Goal: Information Seeking & Learning: Learn about a topic

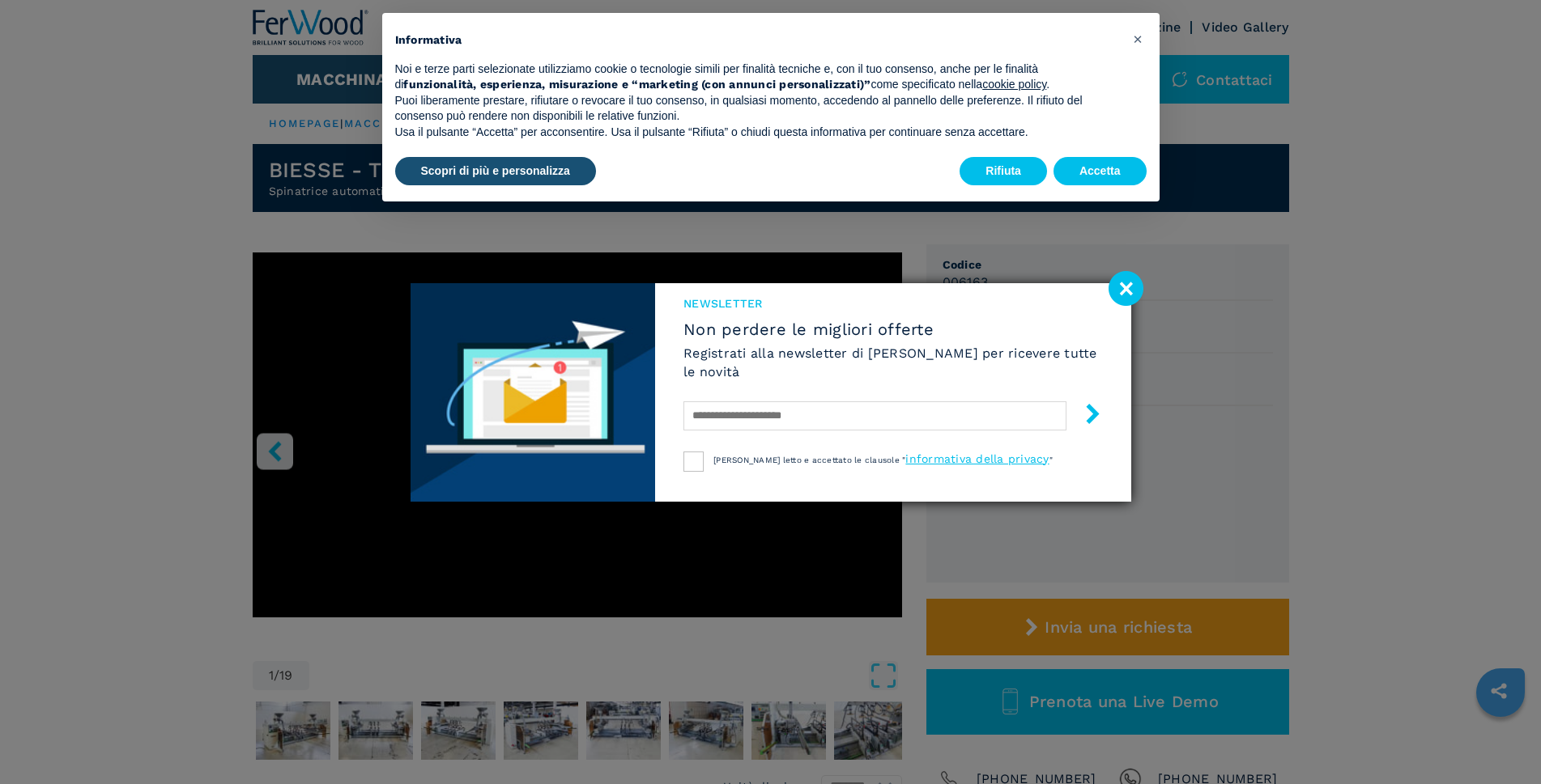
click at [1127, 284] on image at bounding box center [1126, 288] width 35 height 35
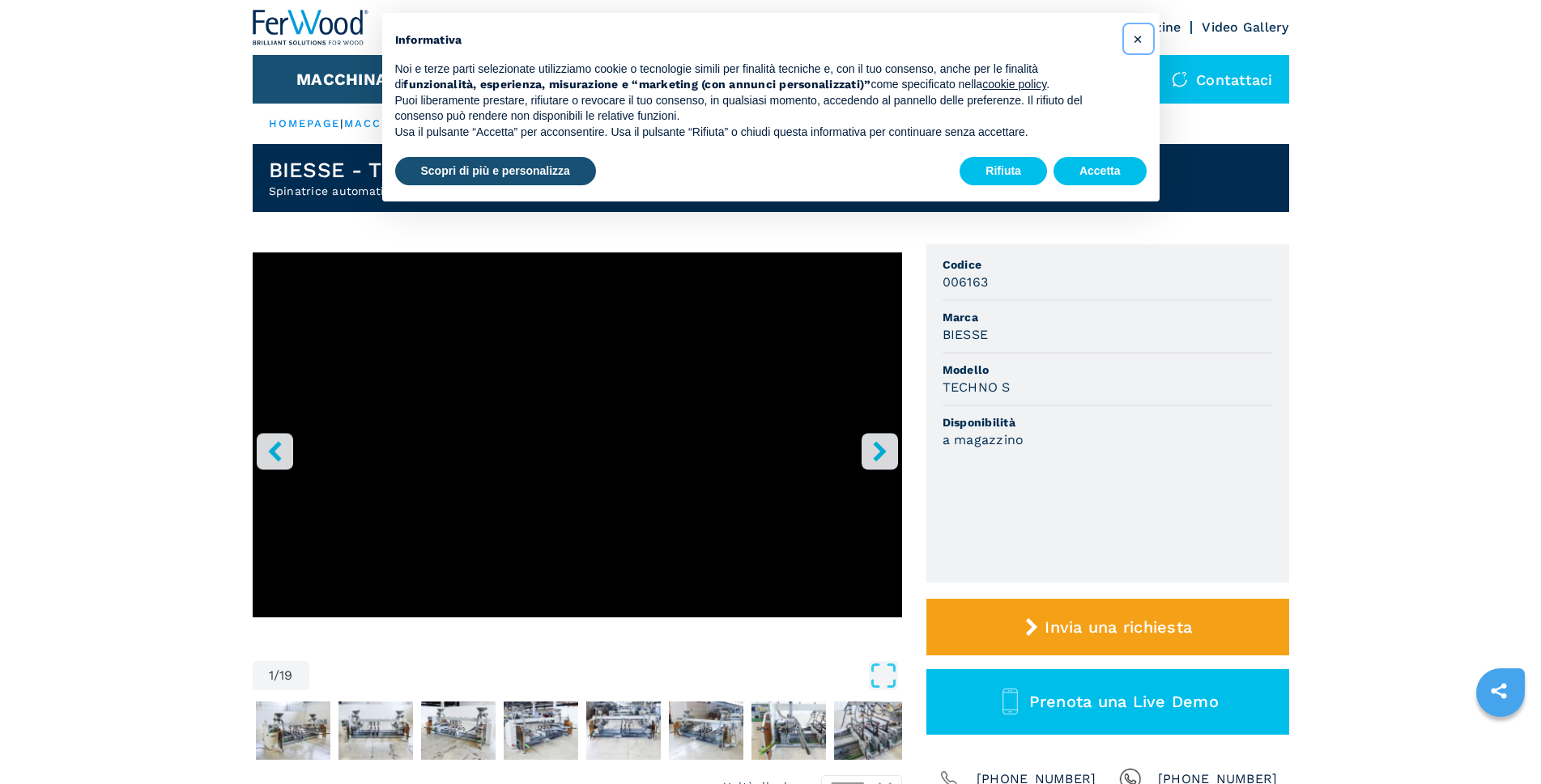
click at [1141, 39] on span "×" at bounding box center [1138, 39] width 10 height 20
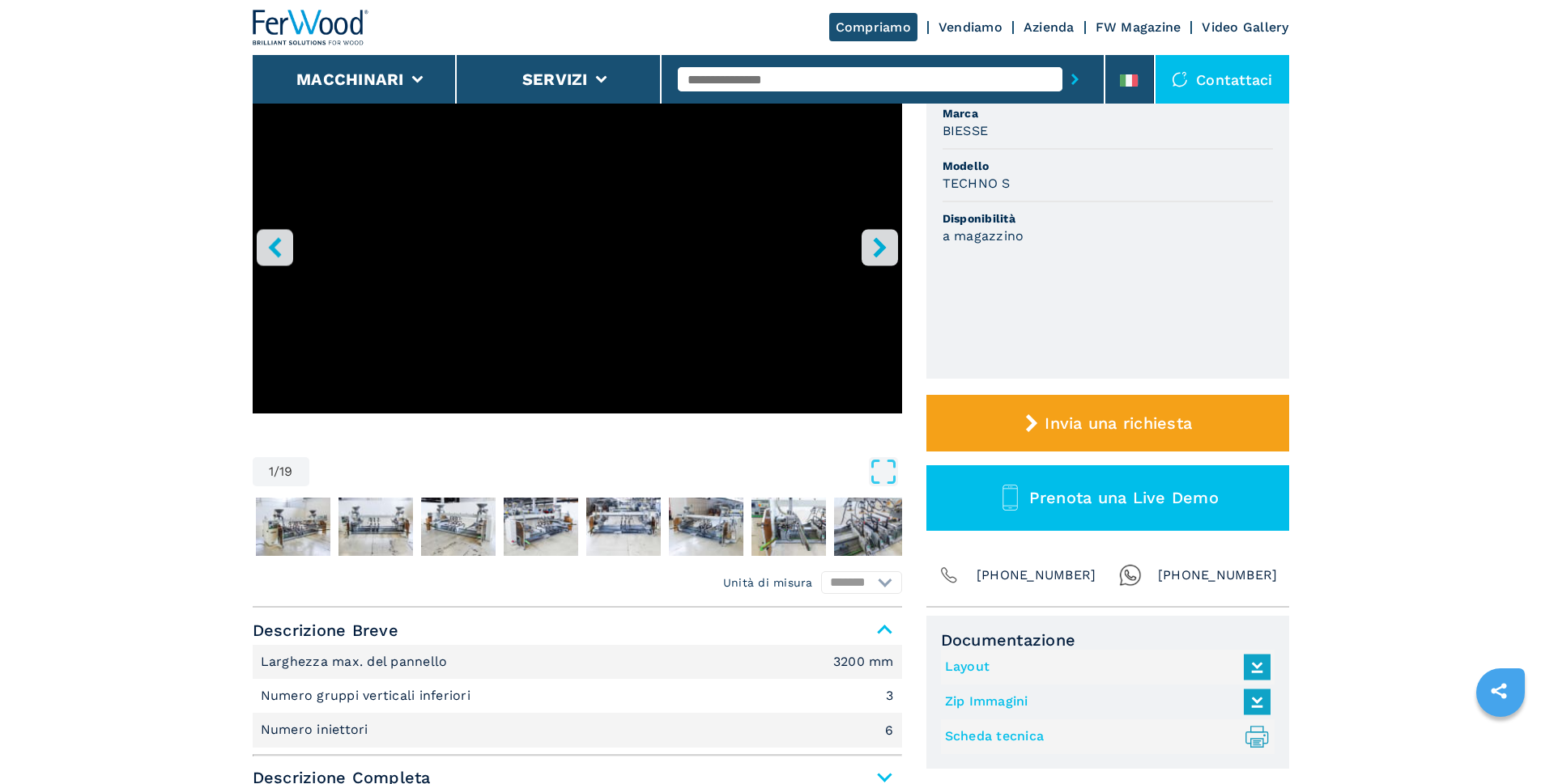
scroll to position [242, 0]
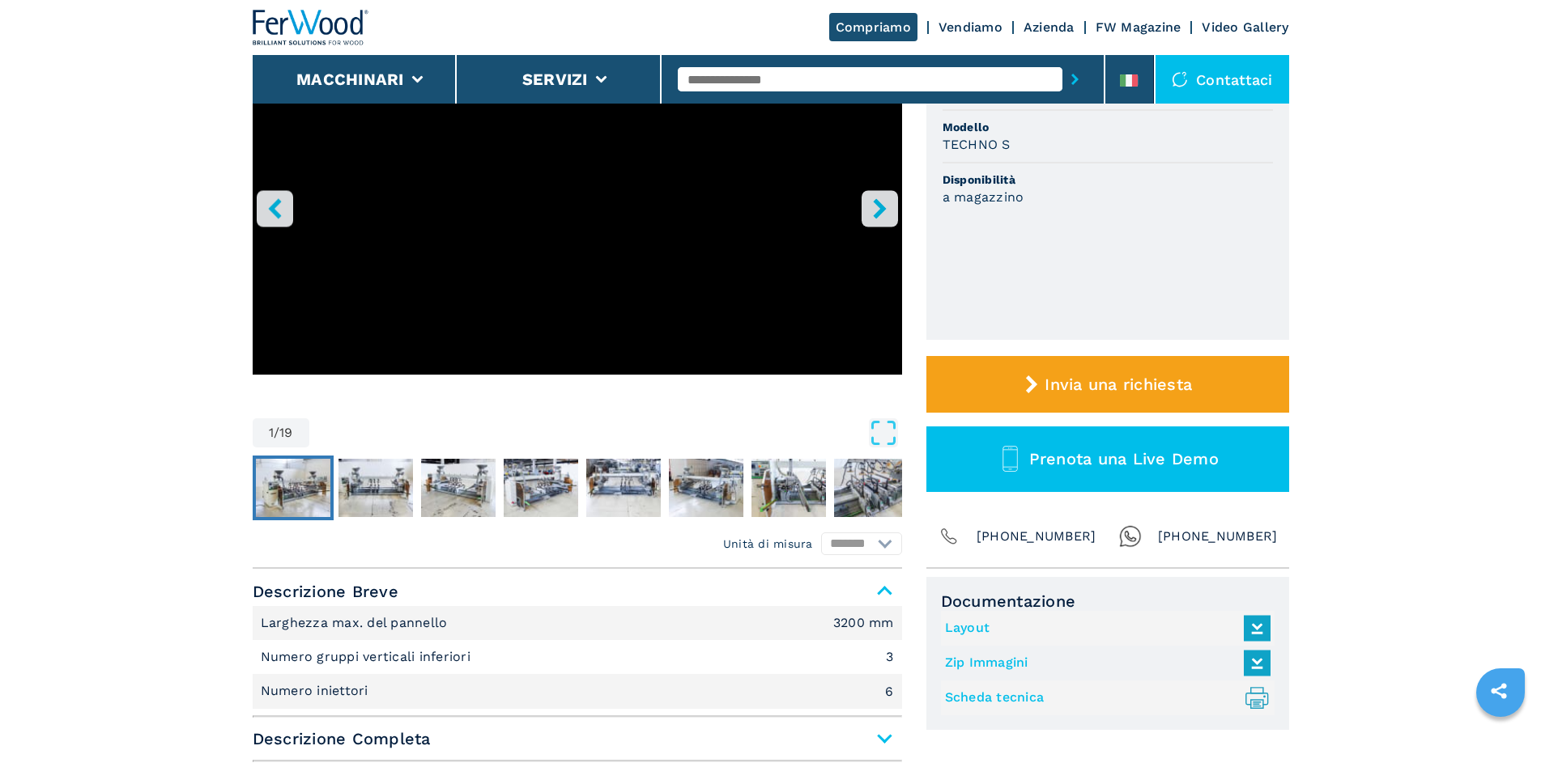
click at [291, 492] on img "Go to Slide 2" at bounding box center [293, 487] width 75 height 58
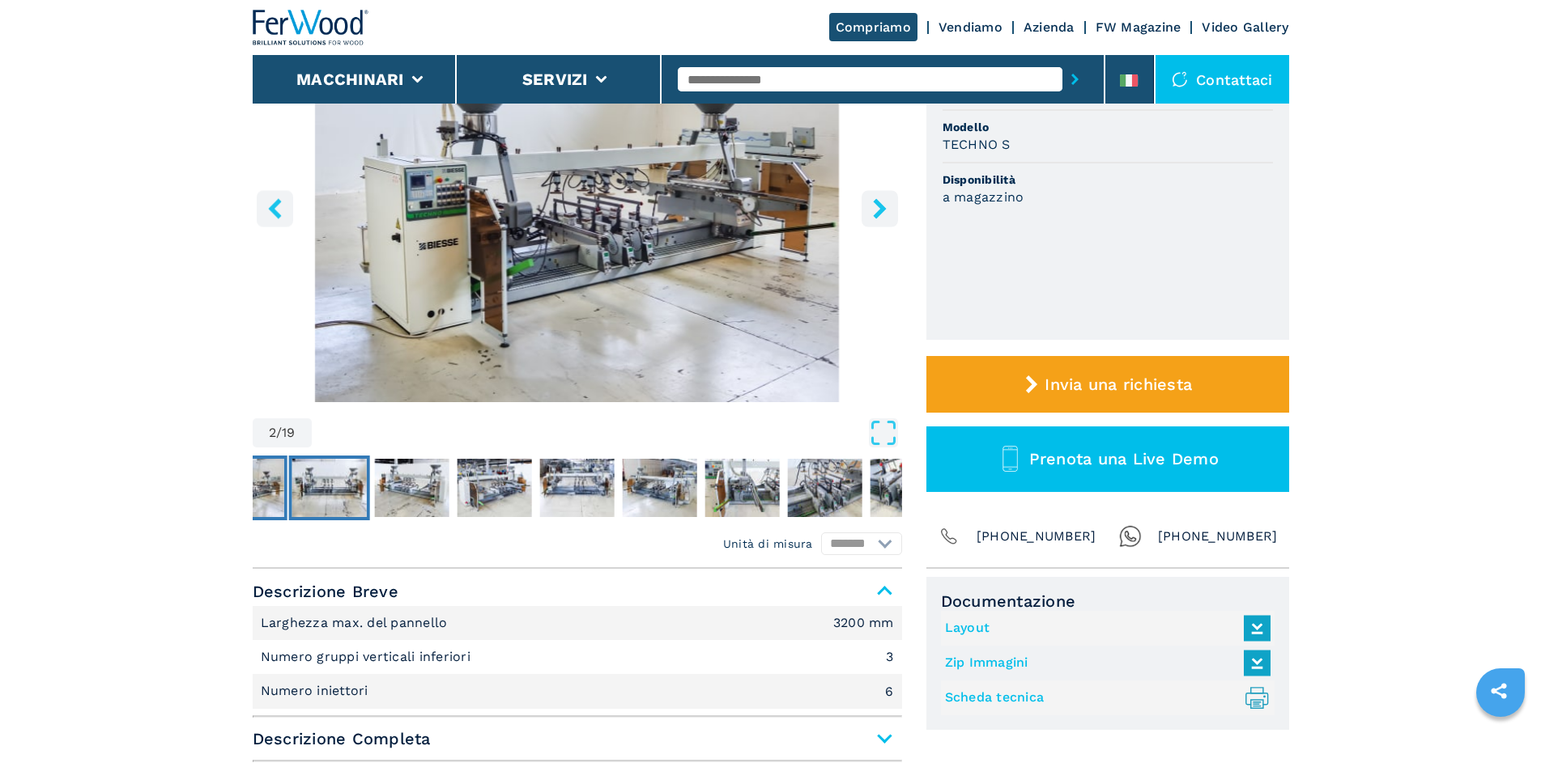
click at [333, 490] on img "Go to Slide 3" at bounding box center [329, 487] width 75 height 58
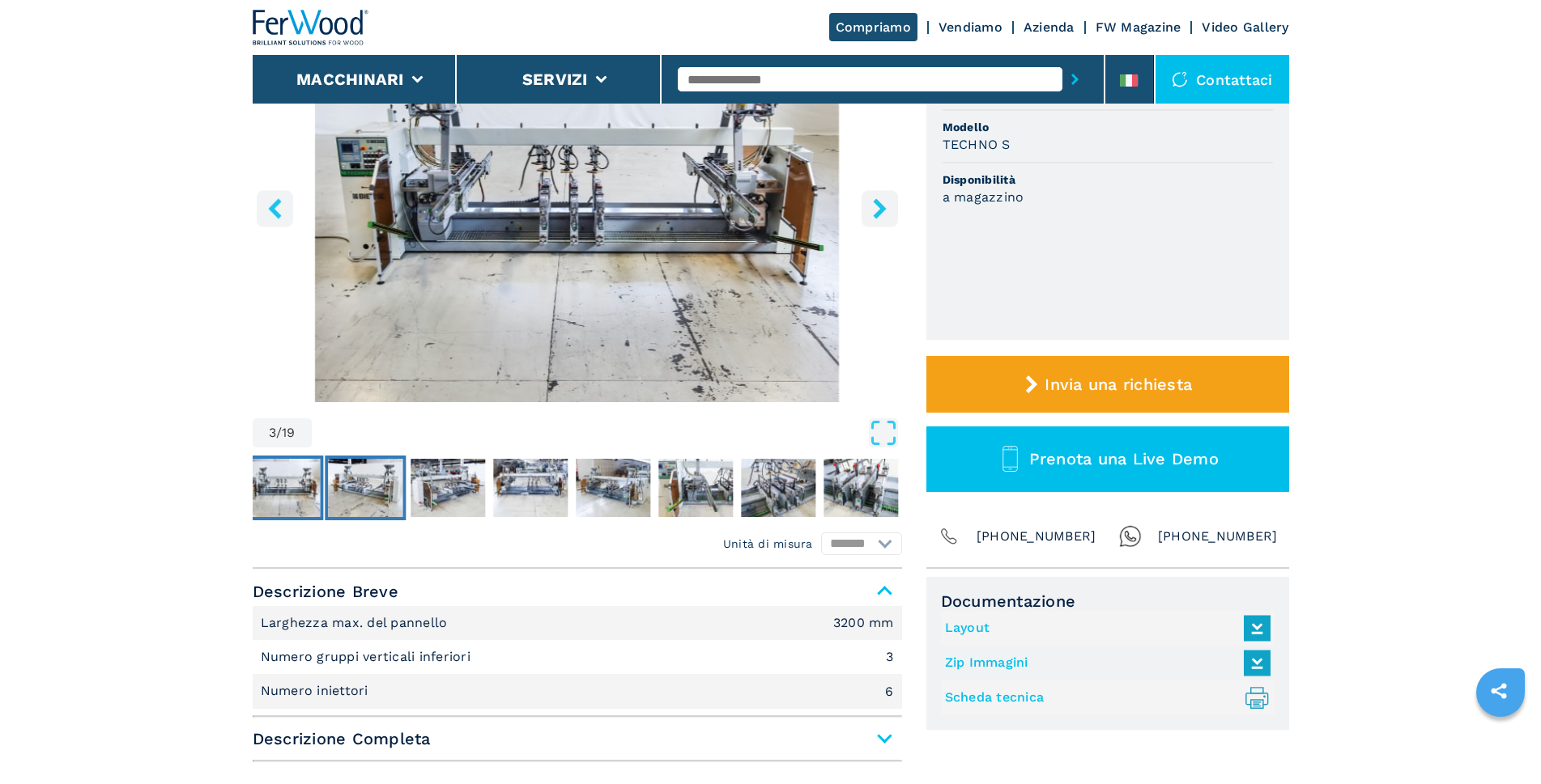
click at [349, 485] on img "Go to Slide 4" at bounding box center [365, 487] width 75 height 58
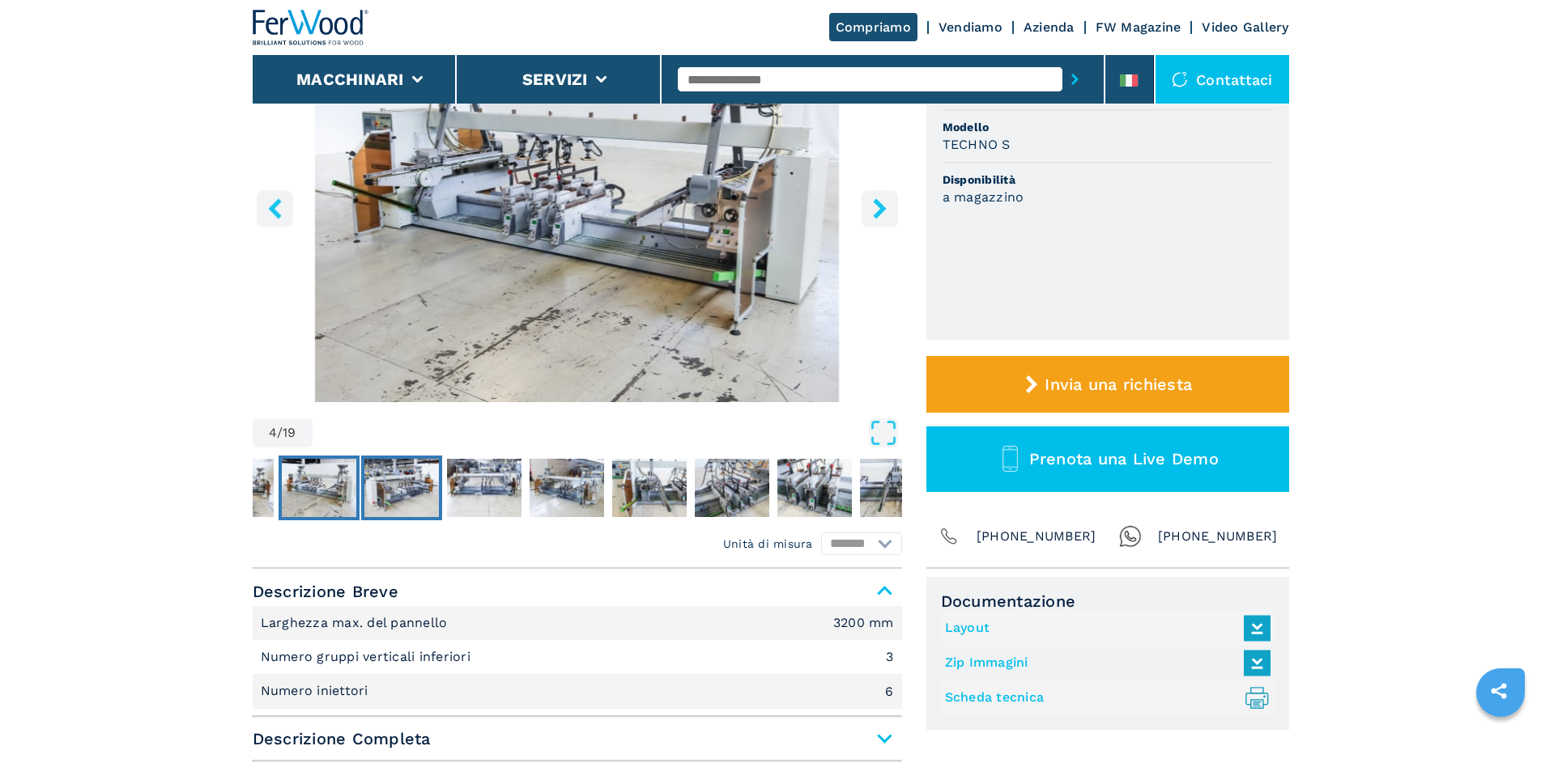
click at [431, 492] on img "Go to Slide 5" at bounding box center [401, 487] width 75 height 58
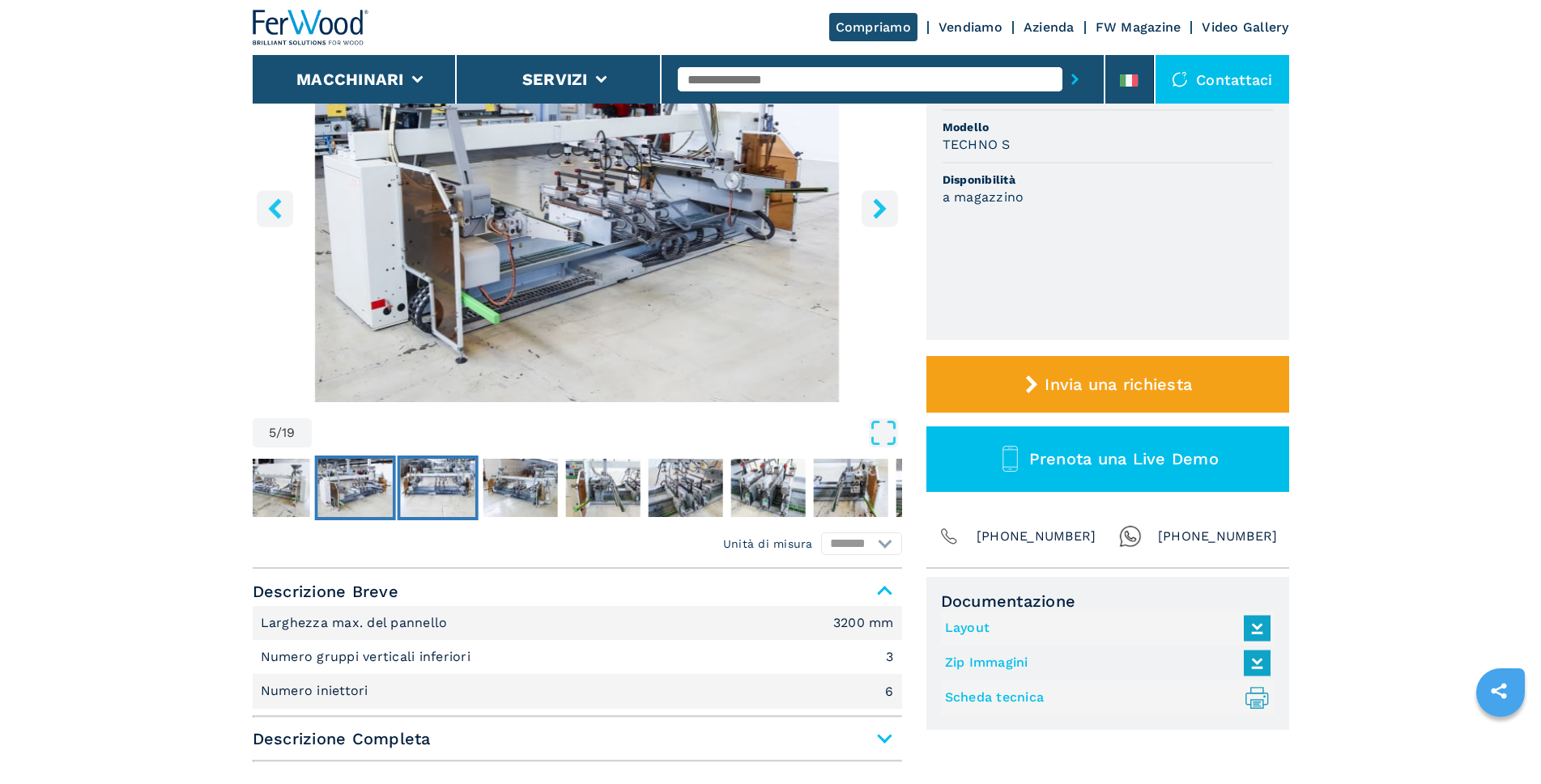
click at [449, 490] on img "Go to Slide 6" at bounding box center [437, 487] width 75 height 58
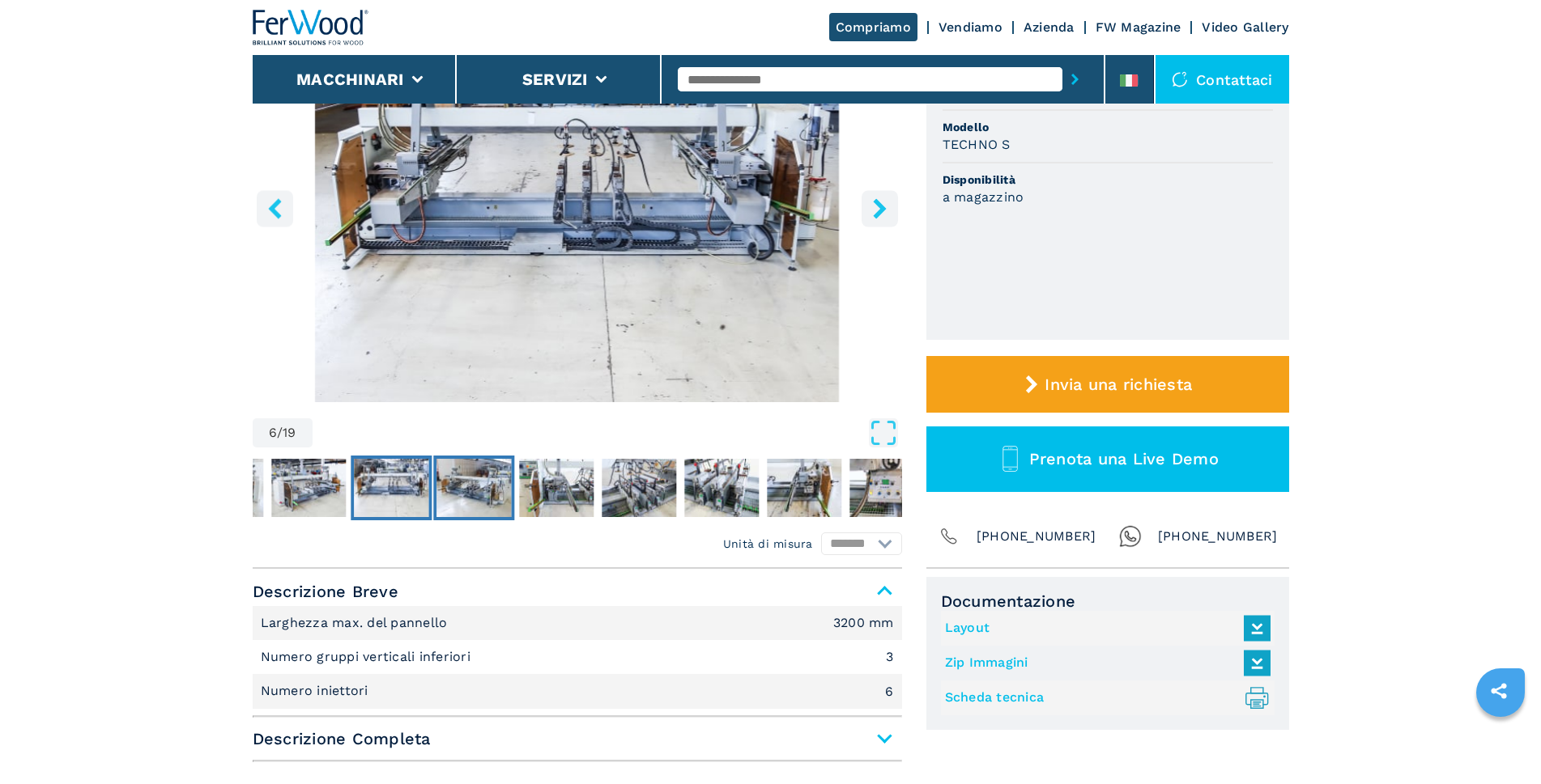
click at [500, 488] on img "Go to Slide 7" at bounding box center [474, 487] width 75 height 58
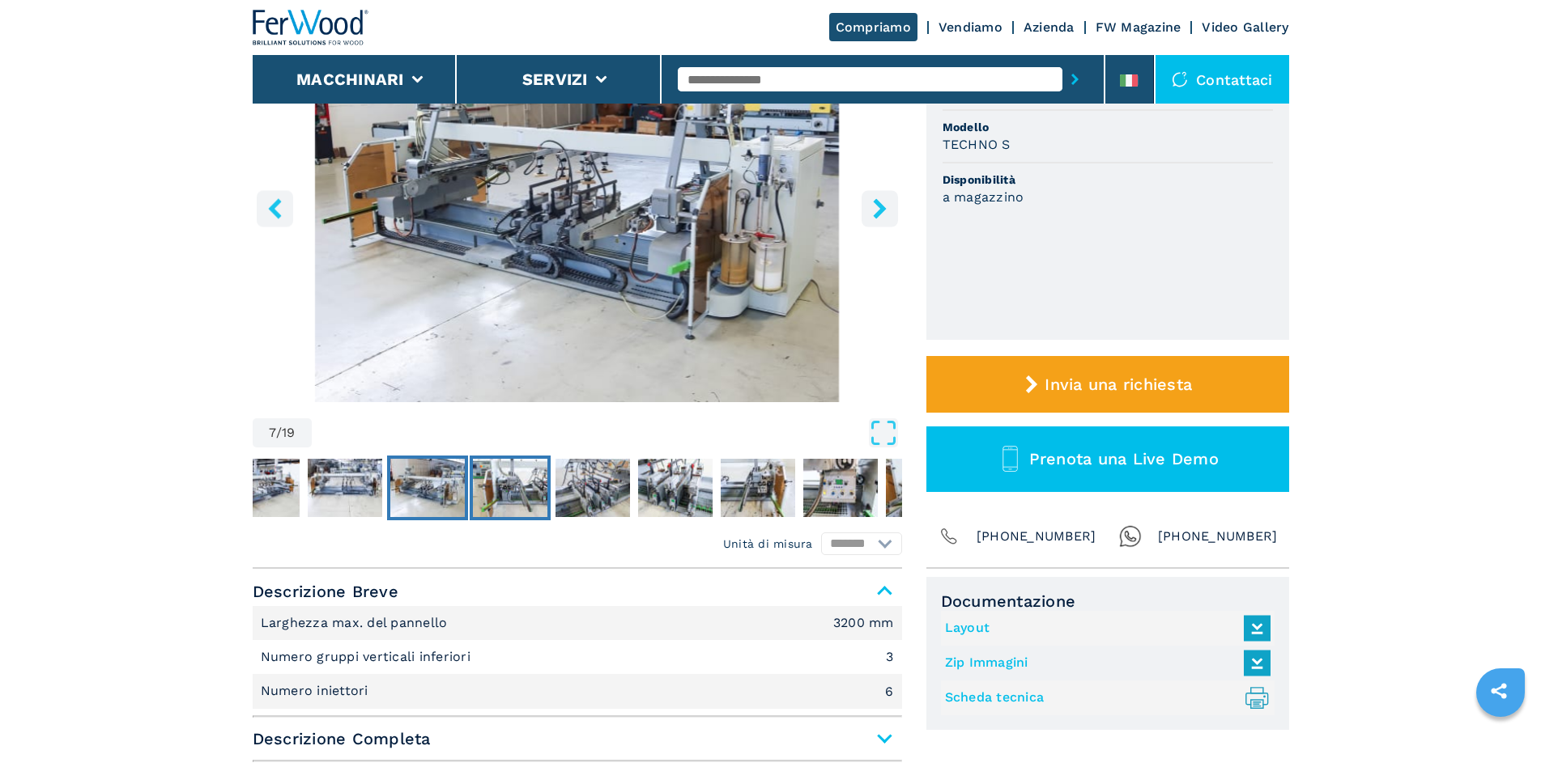
click at [516, 488] on img "Go to Slide 8" at bounding box center [510, 487] width 75 height 58
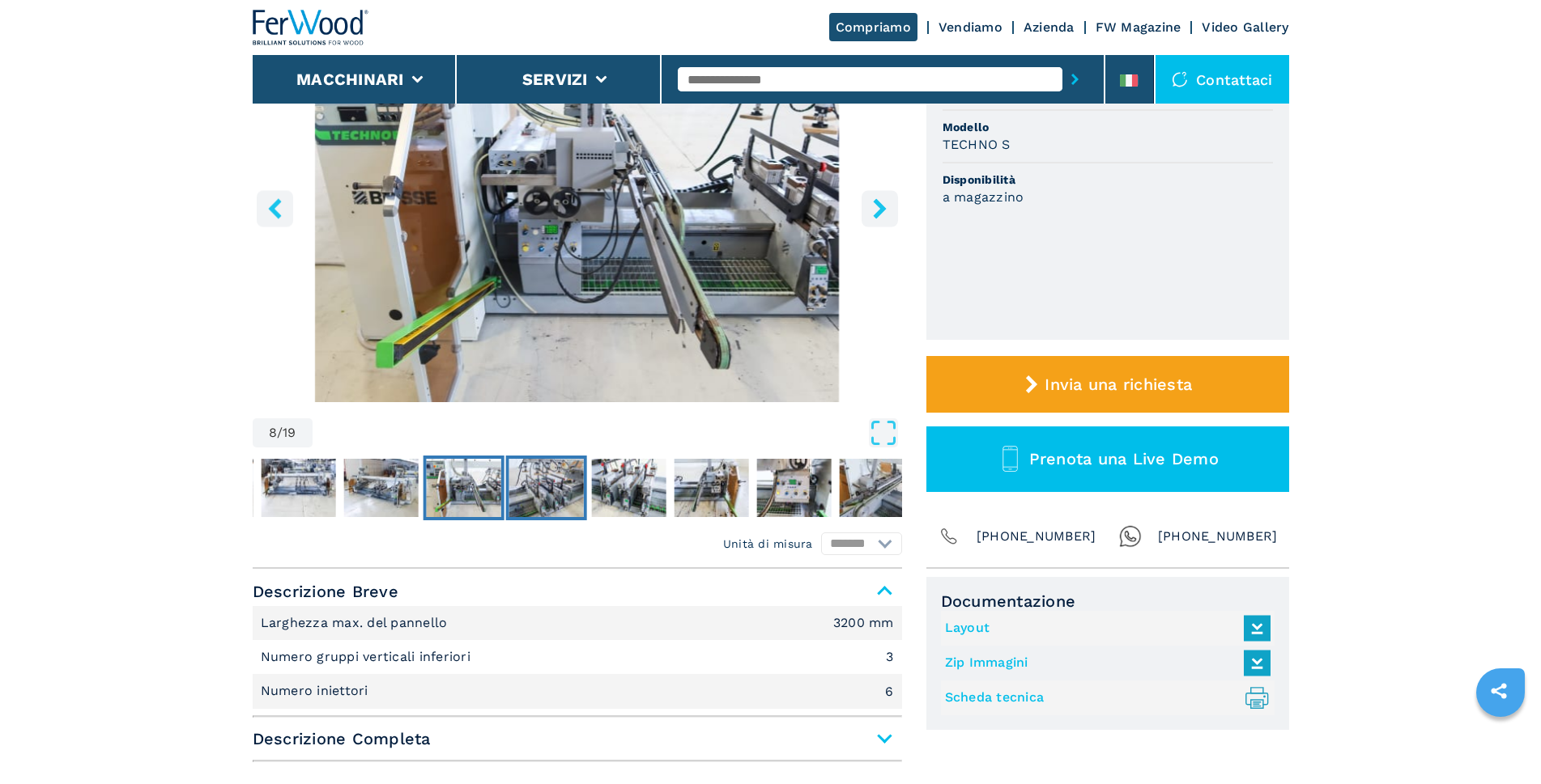
click at [566, 487] on img "Go to Slide 9" at bounding box center [545, 487] width 75 height 58
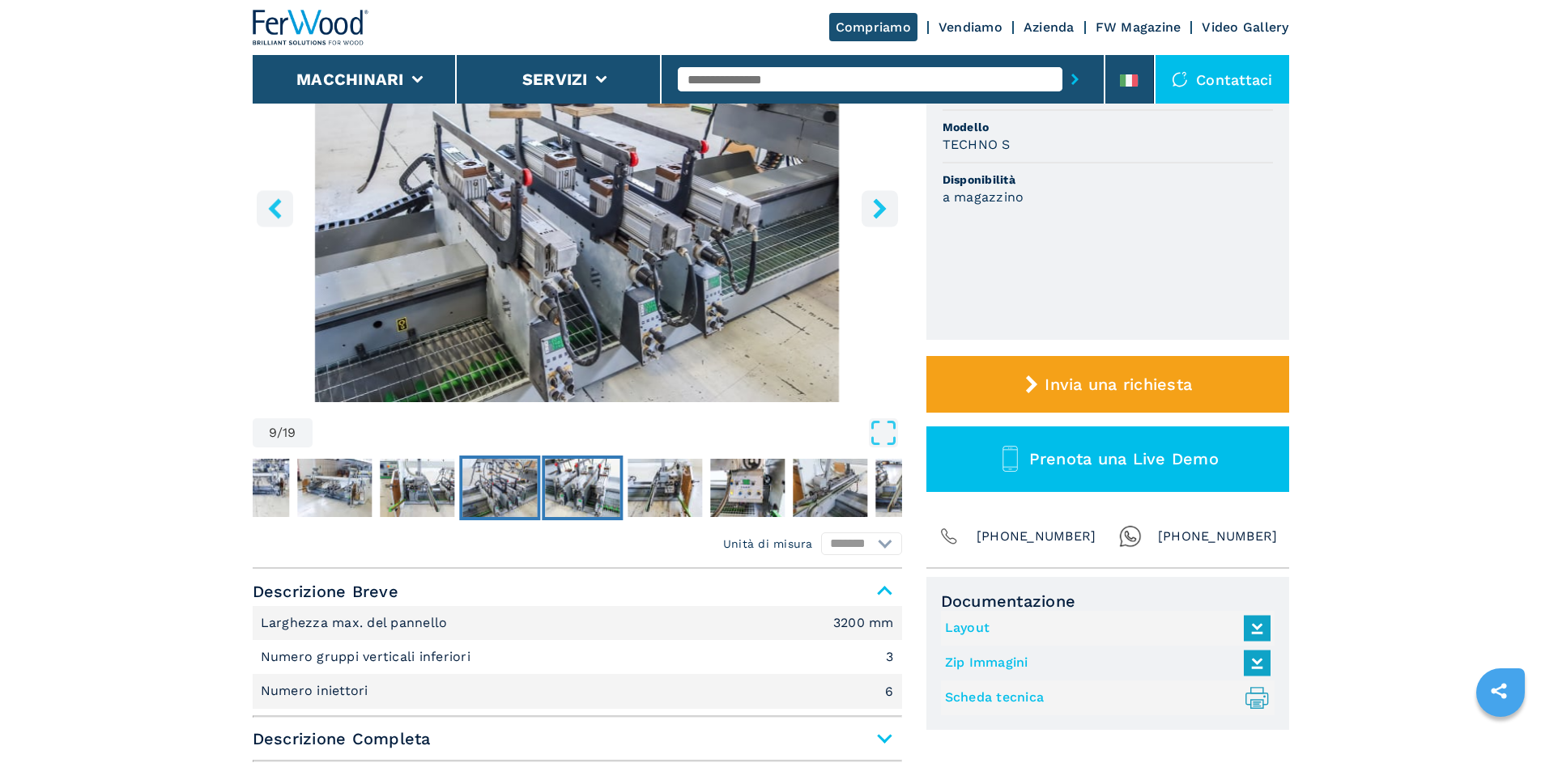
click at [595, 487] on img "Go to Slide 10" at bounding box center [582, 487] width 75 height 58
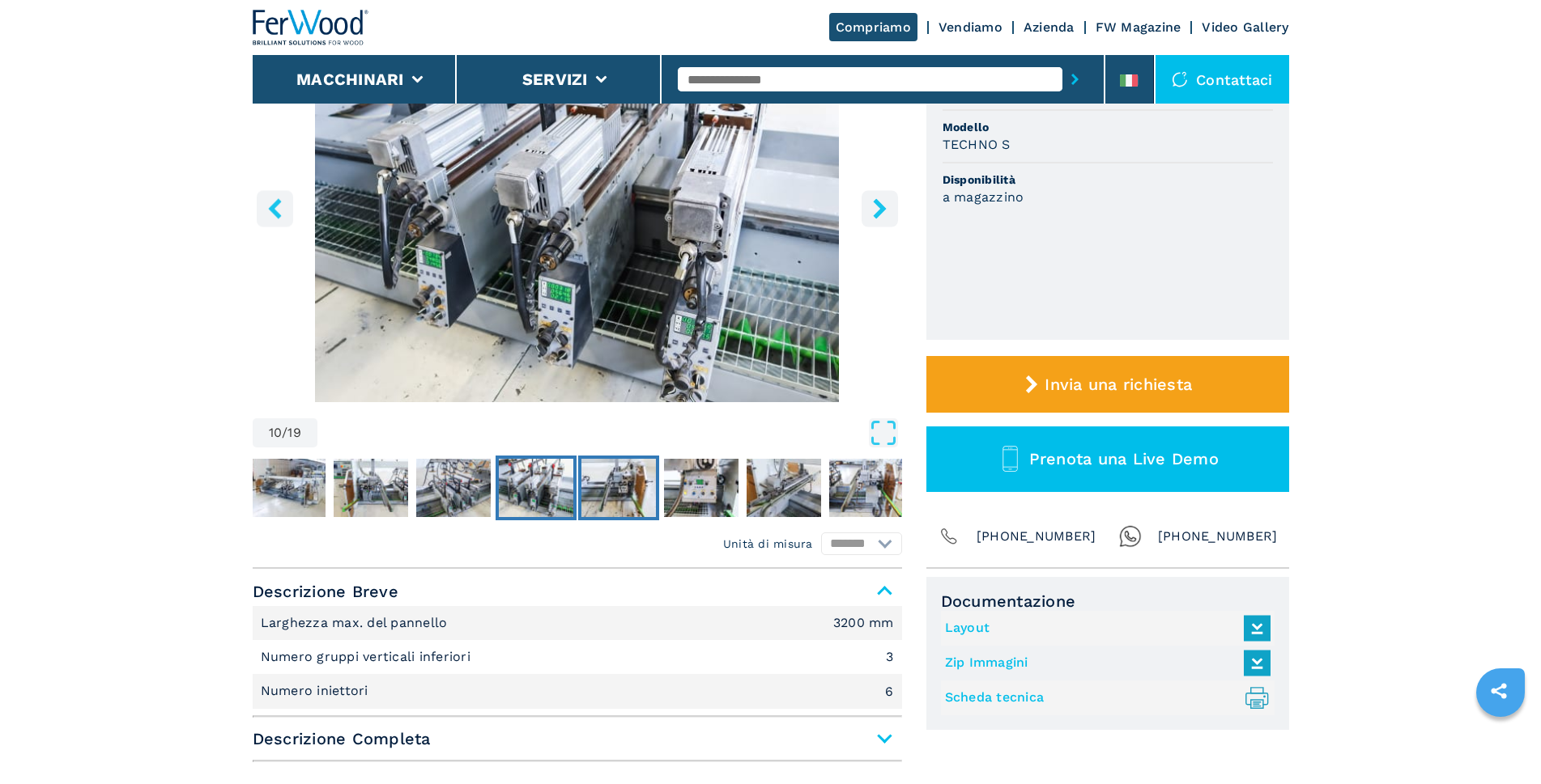
click at [637, 488] on img "Go to Slide 11" at bounding box center [618, 487] width 75 height 58
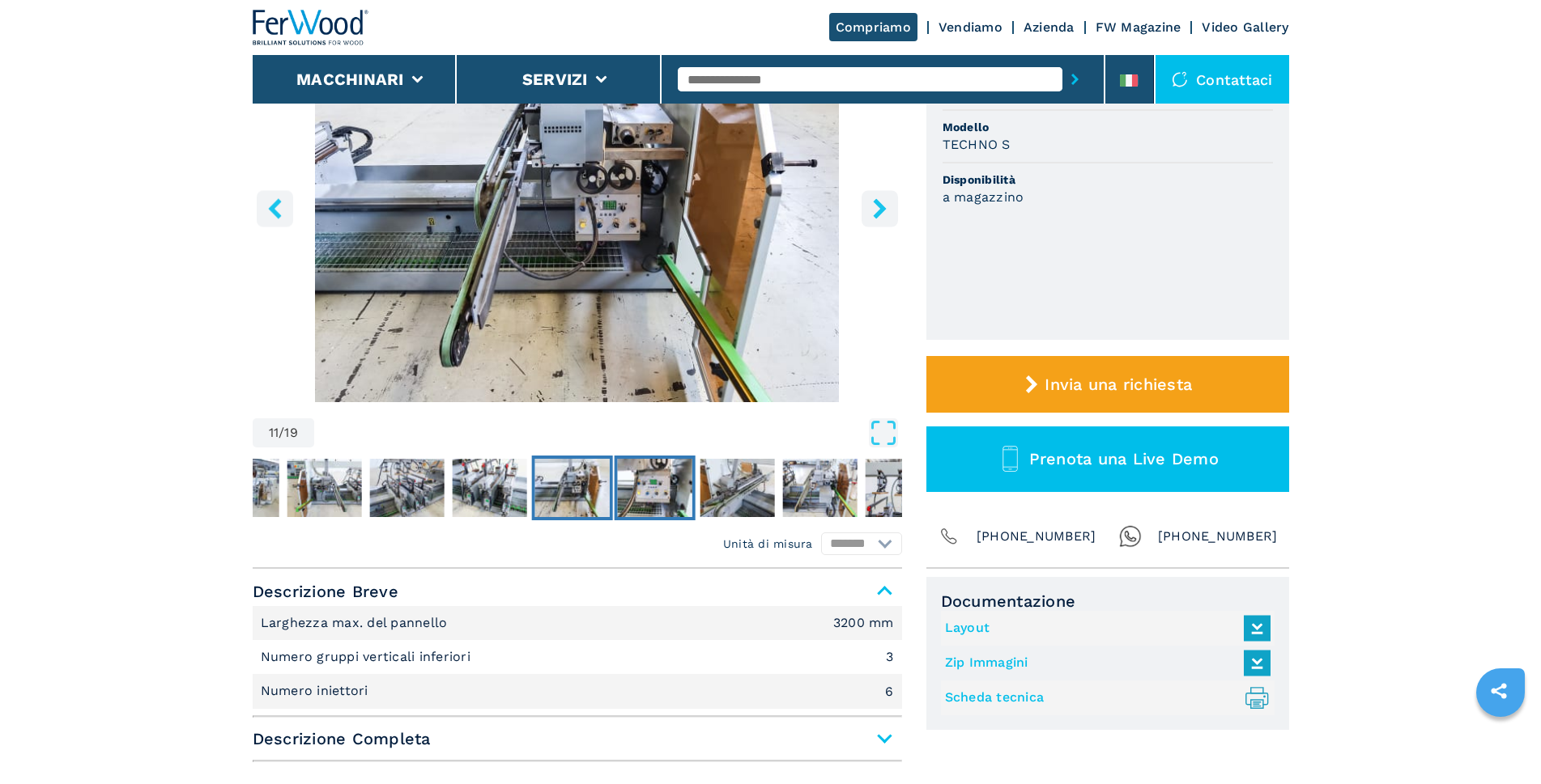
click at [647, 483] on img "Go to Slide 12" at bounding box center [654, 487] width 75 height 58
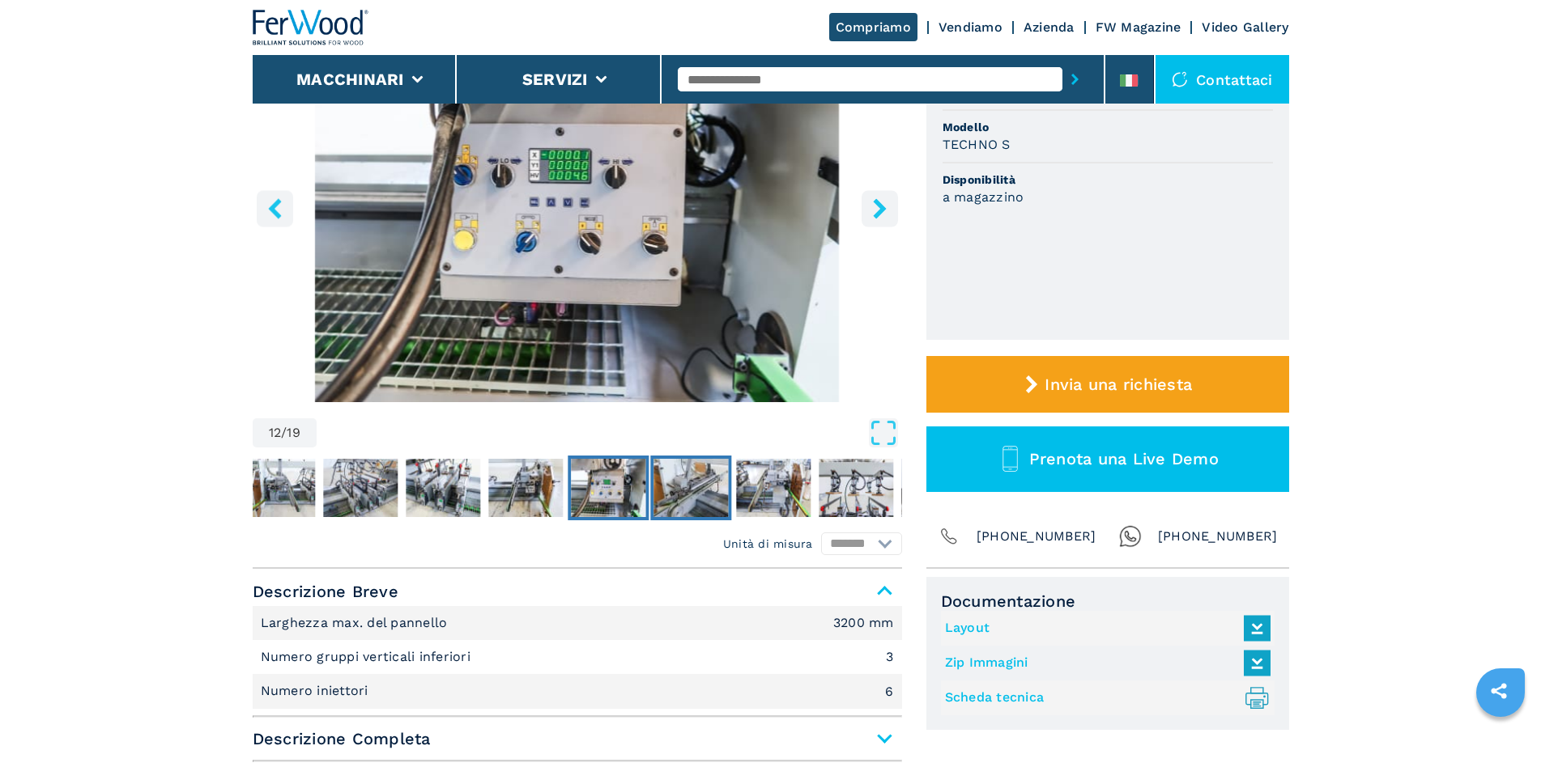
click at [667, 479] on img "Go to Slide 13" at bounding box center [691, 487] width 75 height 58
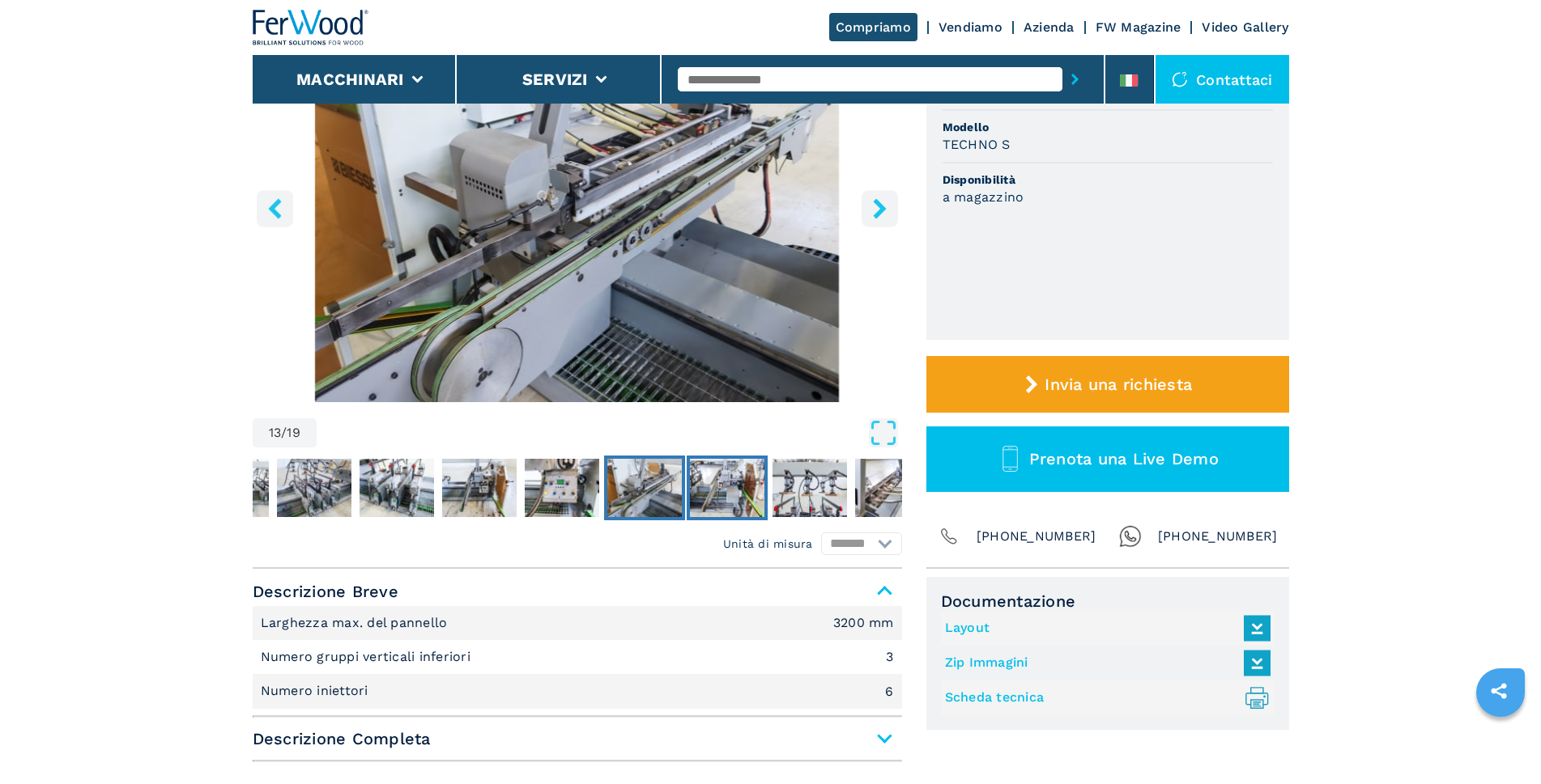
click at [706, 479] on img "Go to Slide 14" at bounding box center [727, 487] width 75 height 58
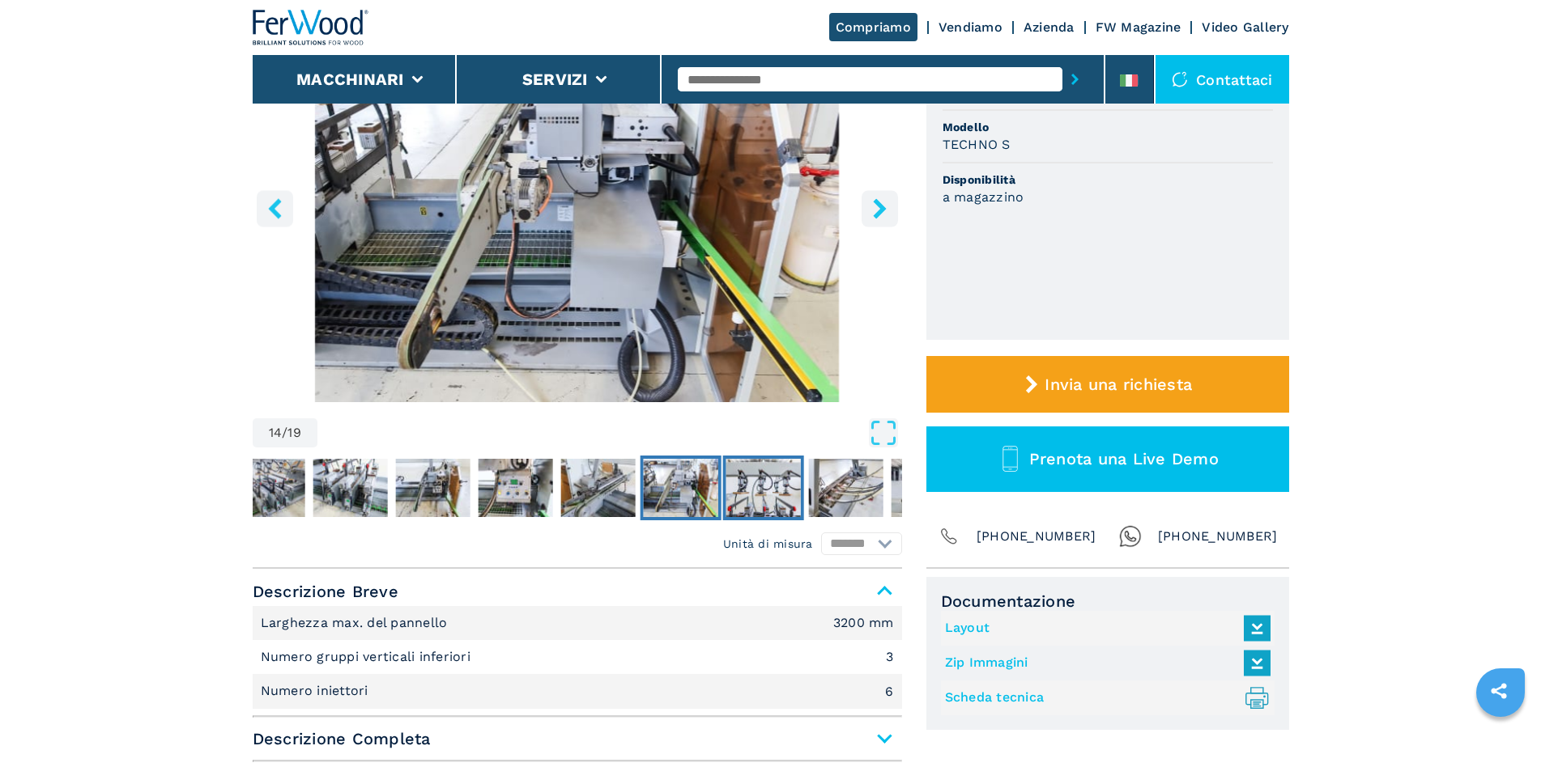
click at [749, 478] on img "Go to Slide 15" at bounding box center [762, 487] width 75 height 58
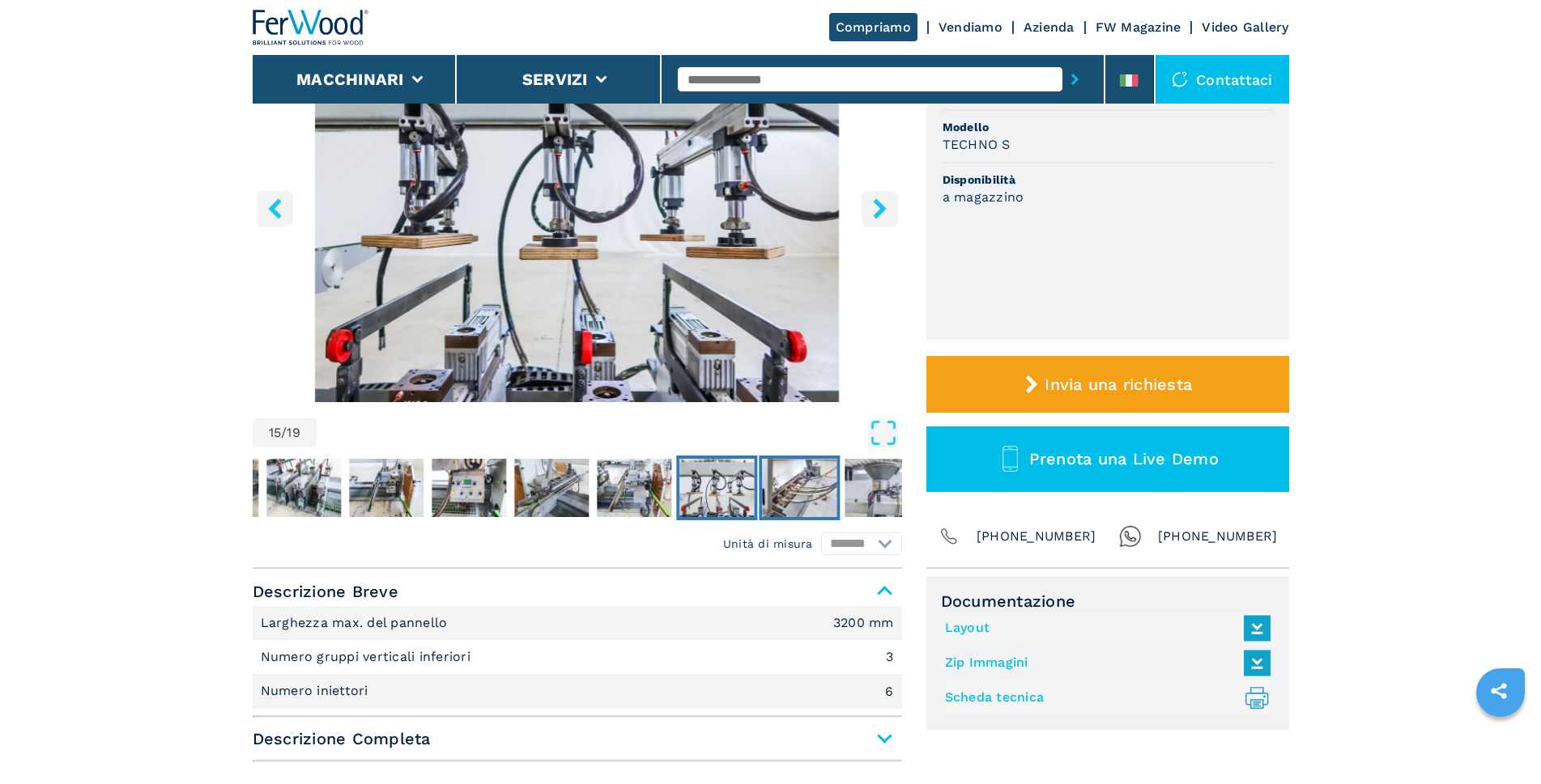
click at [797, 494] on img "Go to Slide 16" at bounding box center [799, 487] width 75 height 58
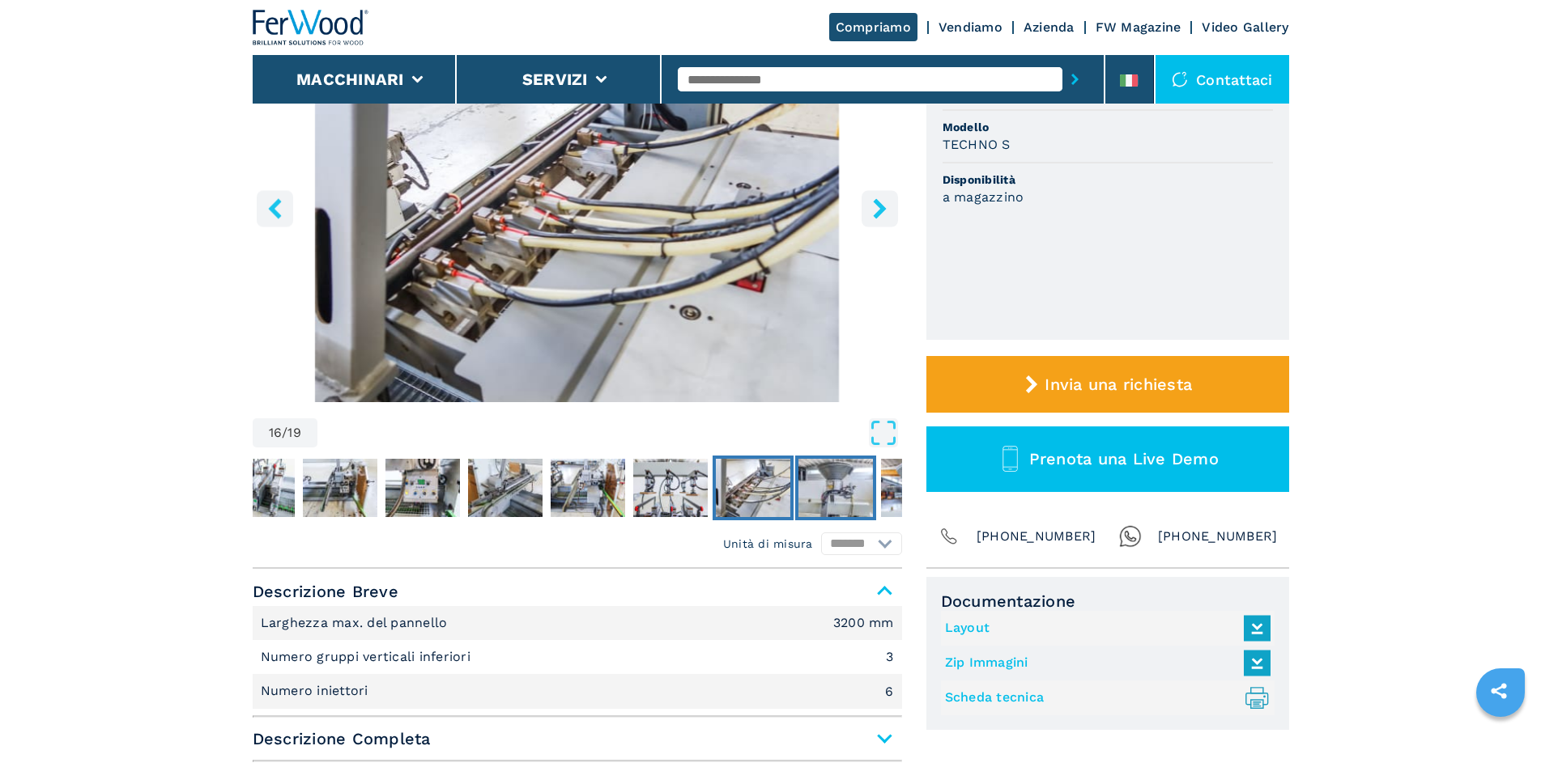
click at [854, 509] on img "Go to Slide 17" at bounding box center [835, 487] width 75 height 58
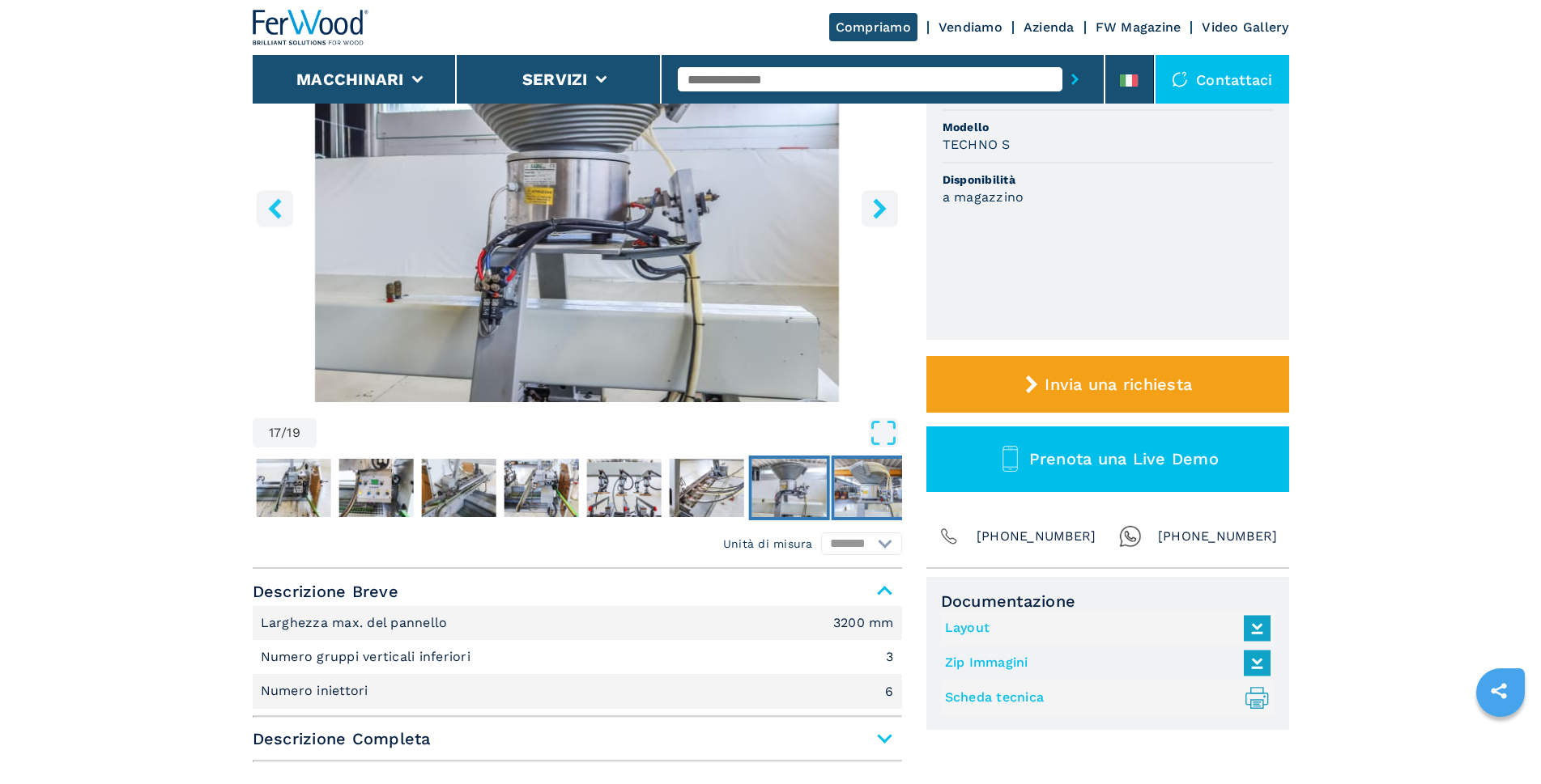
click at [876, 484] on img "Go to Slide 18" at bounding box center [871, 487] width 75 height 58
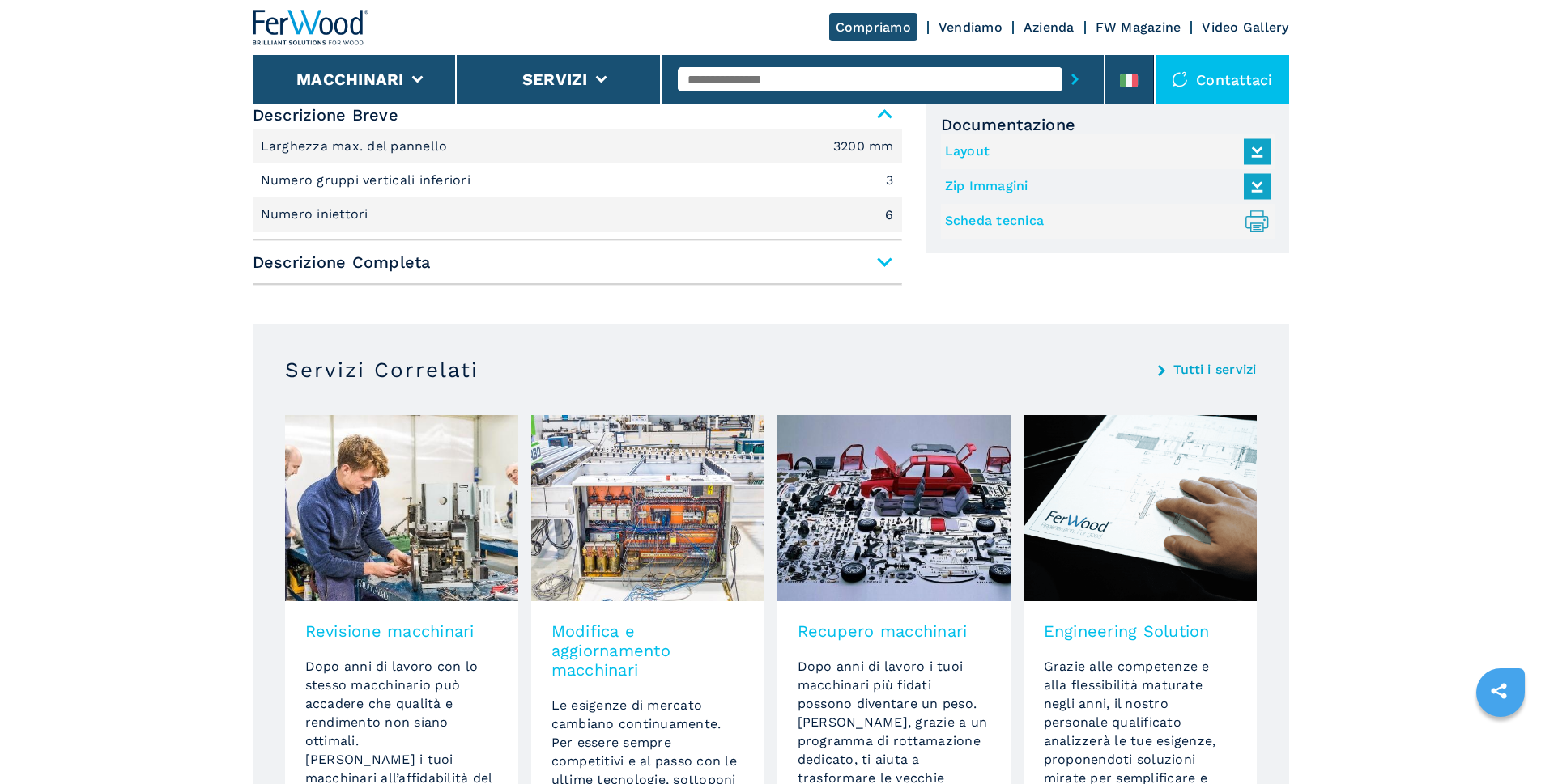
scroll to position [566, 0]
